Goal: Transaction & Acquisition: Book appointment/travel/reservation

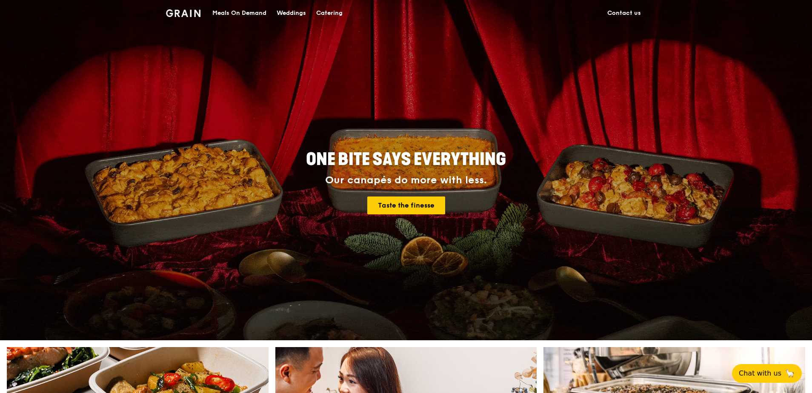
click at [325, 14] on div "Catering" at bounding box center [329, 13] width 26 height 26
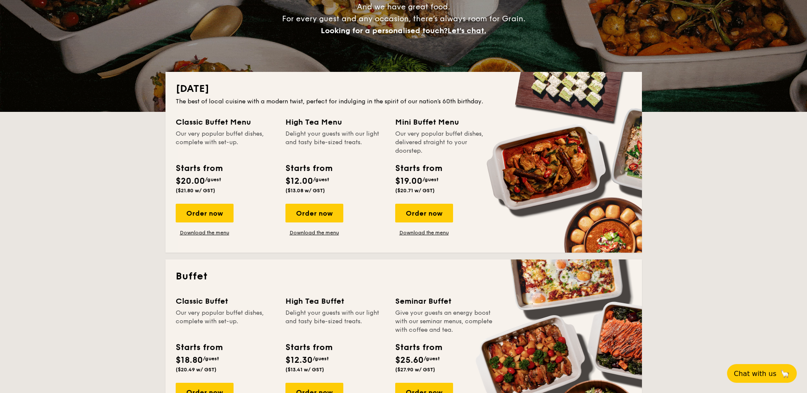
scroll to position [128, 0]
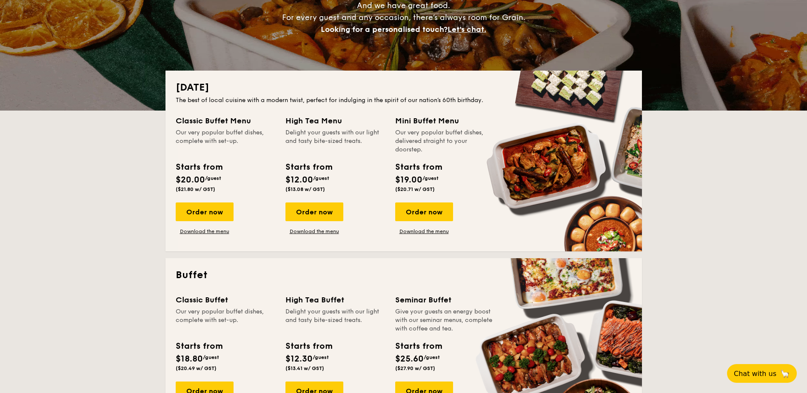
click at [214, 132] on div "Our very popular buffet dishes, complete with set-up." at bounding box center [226, 141] width 100 height 26
click at [214, 212] on div "Order now" at bounding box center [205, 211] width 58 height 19
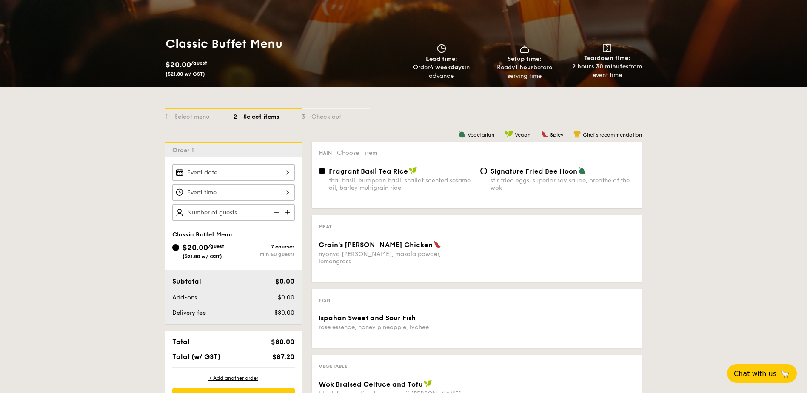
scroll to position [85, 0]
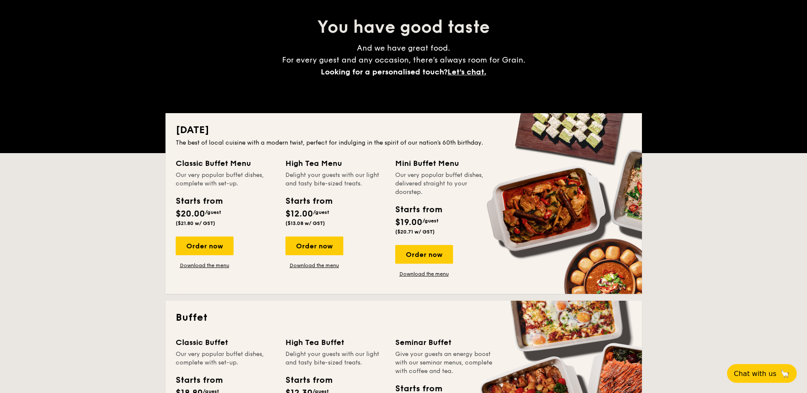
scroll to position [128, 0]
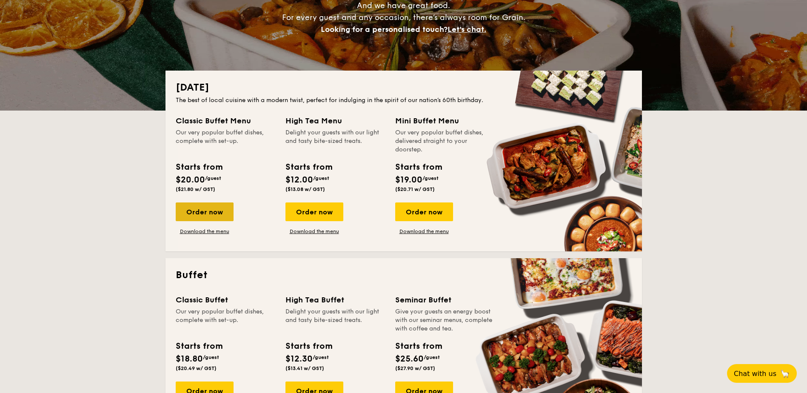
click at [214, 210] on div "Order now" at bounding box center [205, 211] width 58 height 19
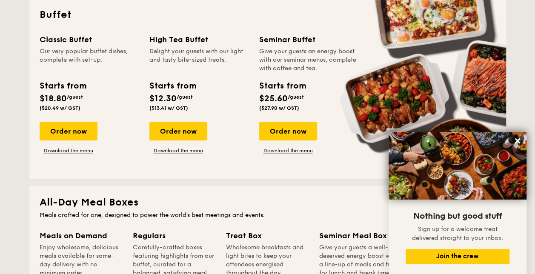
scroll to position [340, 0]
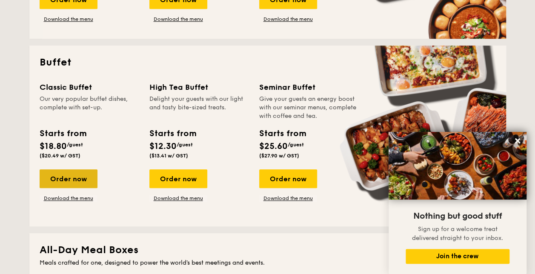
click at [68, 180] on div "Order now" at bounding box center [69, 178] width 58 height 19
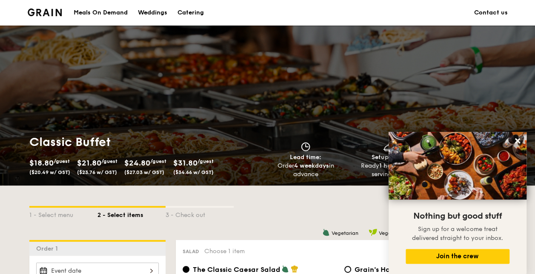
scroll to position [128, 0]
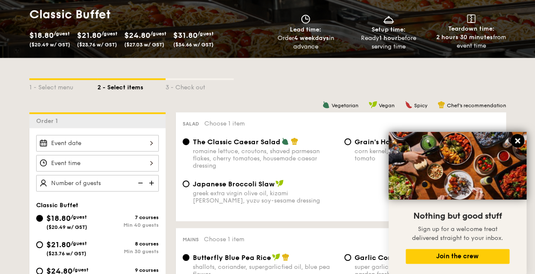
click at [518, 139] on icon at bounding box center [517, 140] width 5 height 5
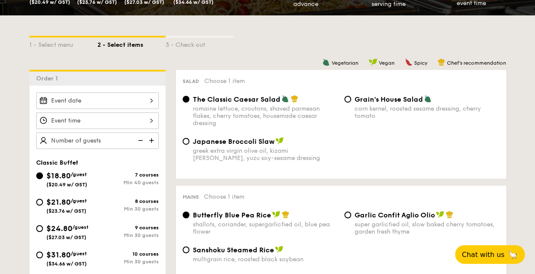
scroll to position [213, 0]
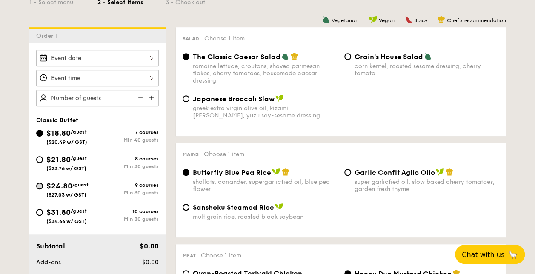
drag, startPoint x: 45, startPoint y: 185, endPoint x: 41, endPoint y: 182, distance: 4.6
click at [47, 187] on div "$24.80 /guest ($27.03 w/ GST)" at bounding box center [66, 189] width 61 height 18
click at [43, 187] on input "$24.80 /guest ($27.03 w/ GST) 9 courses Min 30 guests" at bounding box center [39, 185] width 7 height 7
radio input "true"
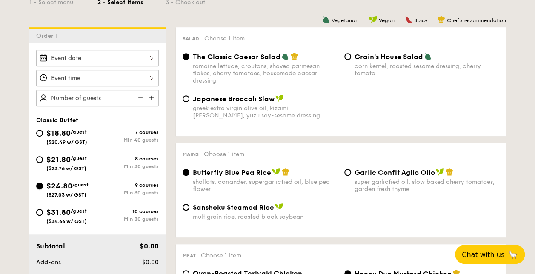
radio input "true"
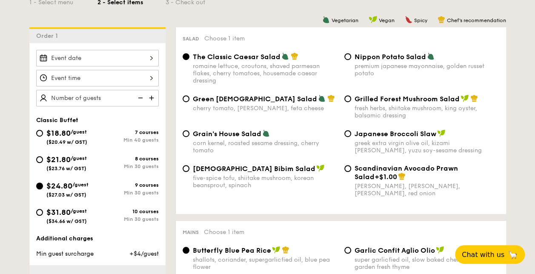
click at [41, 182] on input "$24.80 /guest ($27.03 w/ GST) 9 courses Min 30 guests" at bounding box center [39, 185] width 7 height 7
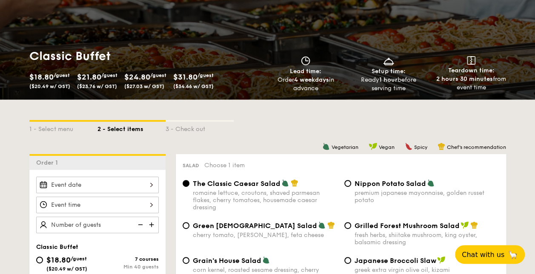
scroll to position [0, 0]
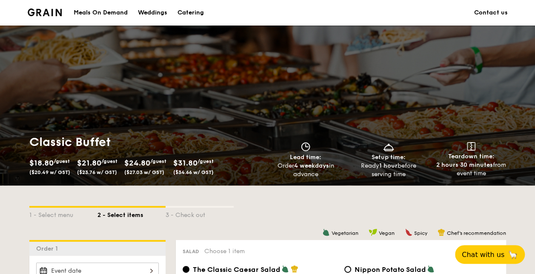
click at [1, 36] on div "Classic Buffet $18.80 /guest ($20.49 w/ GST) $21.80 /guest ($23.76 w/ GST) $24.…" at bounding box center [267, 106] width 535 height 160
